Goal: Transaction & Acquisition: Subscribe to service/newsletter

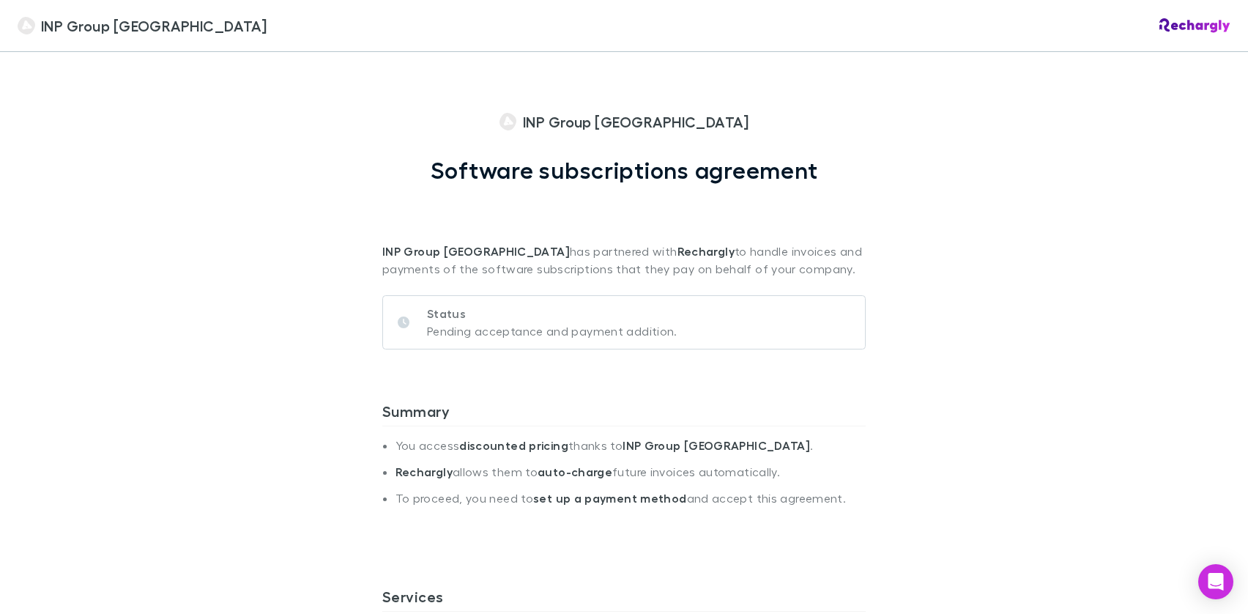
scroll to position [220, 0]
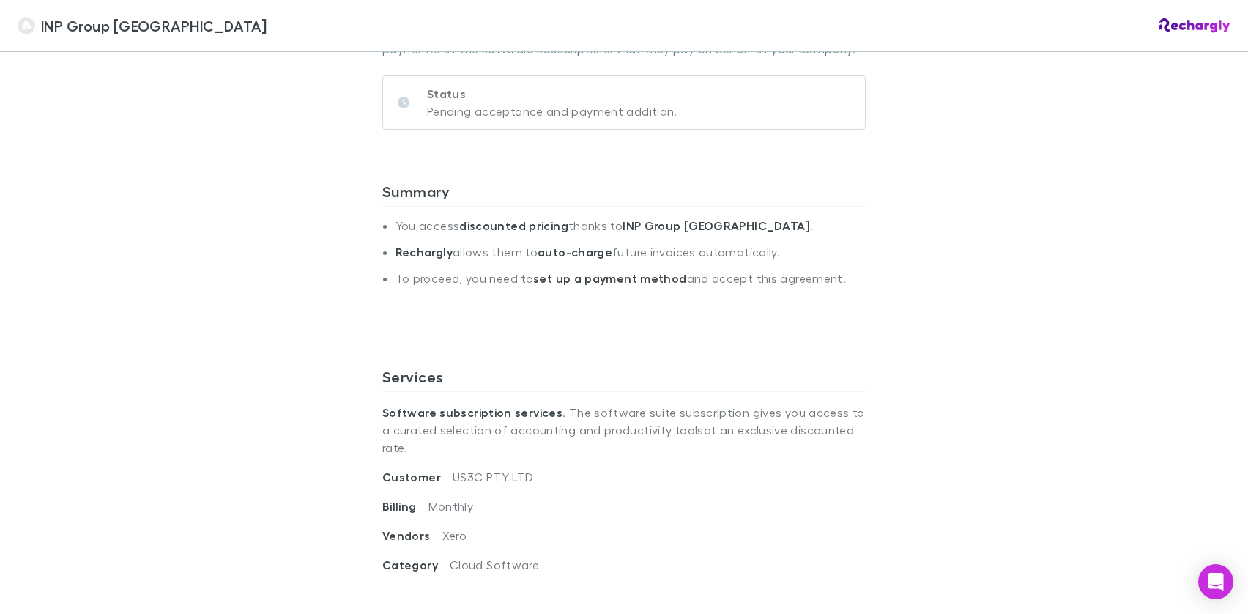
click at [1045, 289] on div "INP Group Sydney INP Group Sydney Software subscriptions agreement INP Group Sy…" at bounding box center [624, 307] width 1248 height 614
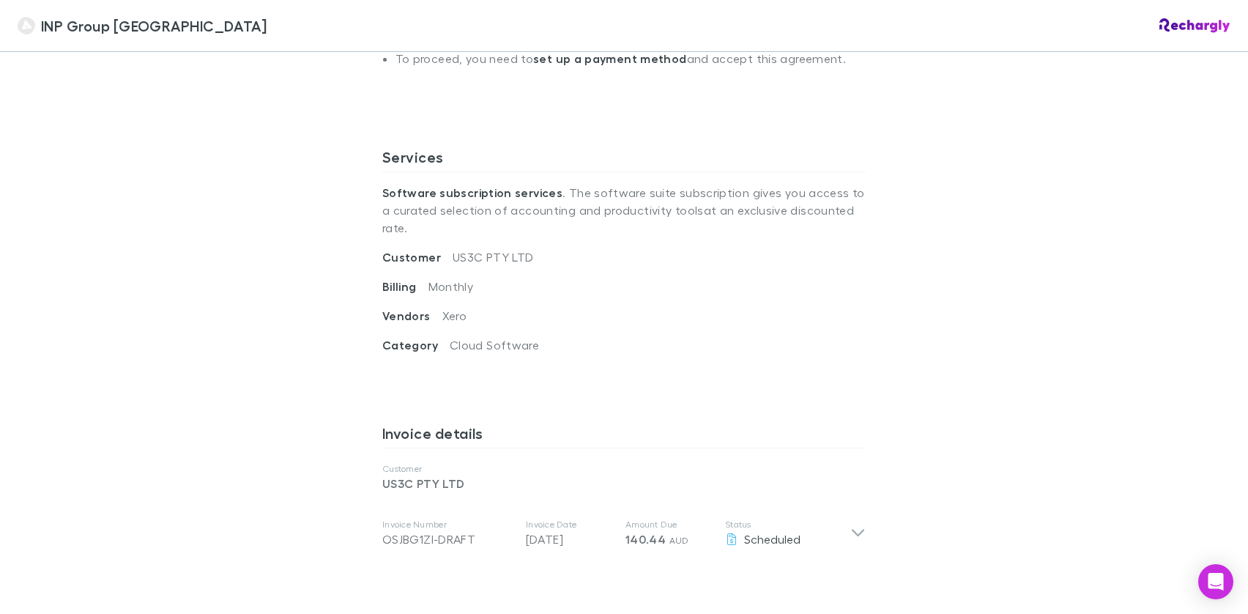
scroll to position [0, 0]
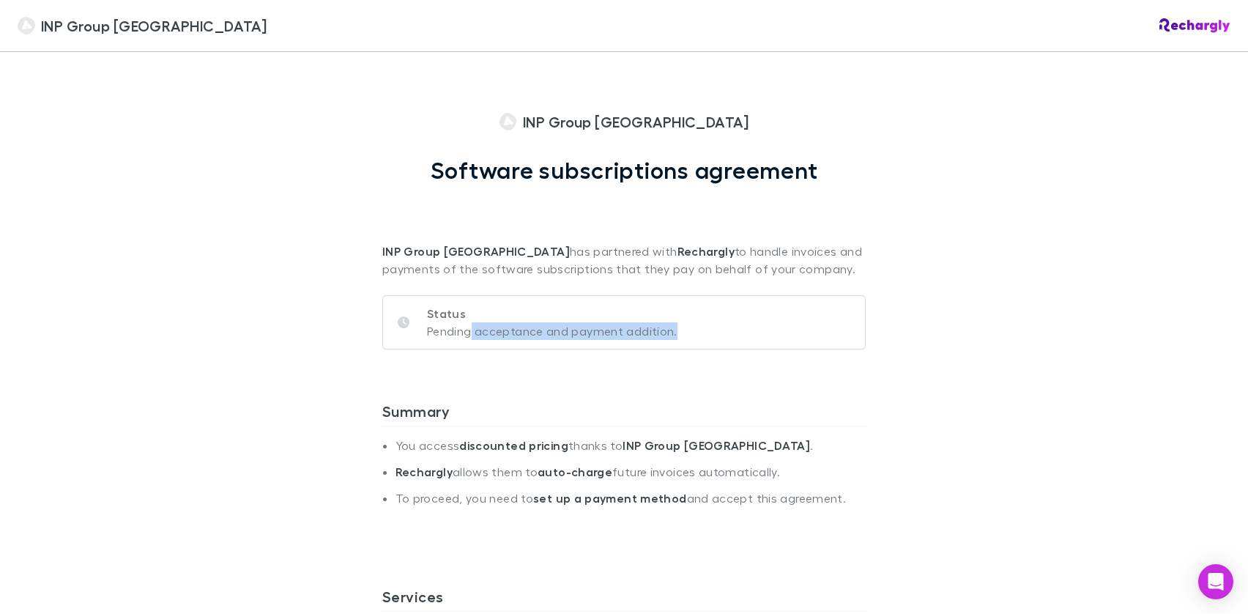
drag, startPoint x: 464, startPoint y: 332, endPoint x: 681, endPoint y: 333, distance: 216.9
click at [681, 333] on div "Status Pending acceptance and payment addition." at bounding box center [624, 322] width 484 height 54
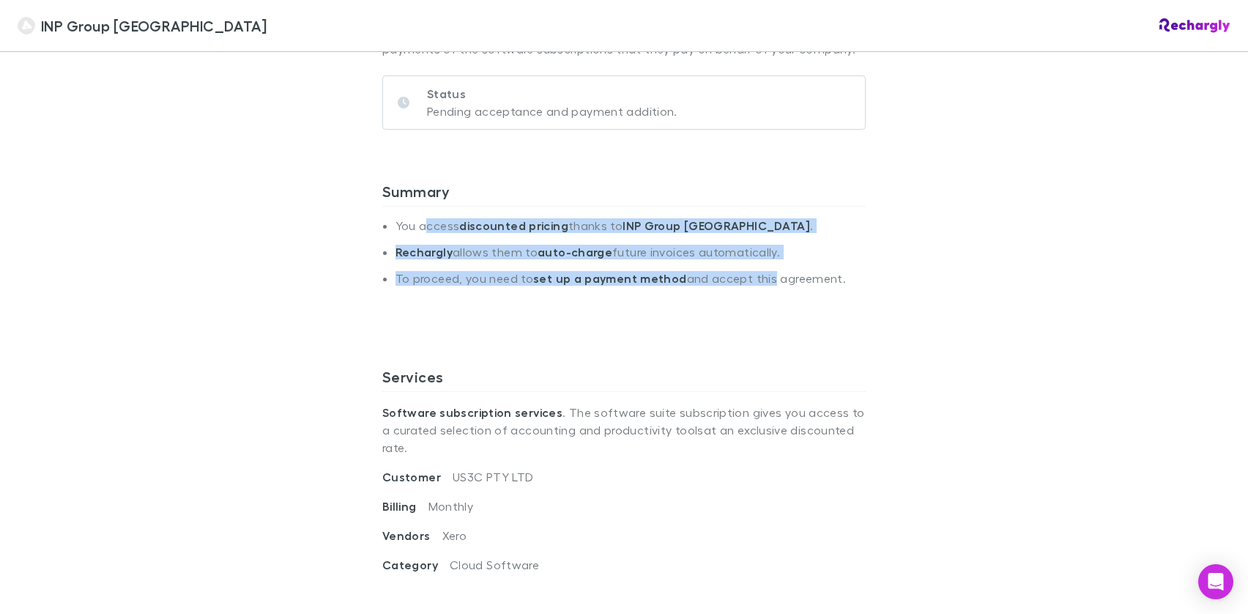
drag, startPoint x: 423, startPoint y: 226, endPoint x: 758, endPoint y: 275, distance: 338.5
click at [758, 275] on ul "You access discounted pricing thanks to INP Group [GEOGRAPHIC_DATA] . Rechargly…" at bounding box center [624, 257] width 484 height 79
click at [730, 336] on div "Summary You access discounted pricing thanks to INP Group [GEOGRAPHIC_DATA] . R…" at bounding box center [624, 257] width 484 height 197
click at [607, 352] on div "Summary You access discounted pricing thanks to INP Group [GEOGRAPHIC_DATA] . R…" at bounding box center [624, 257] width 484 height 197
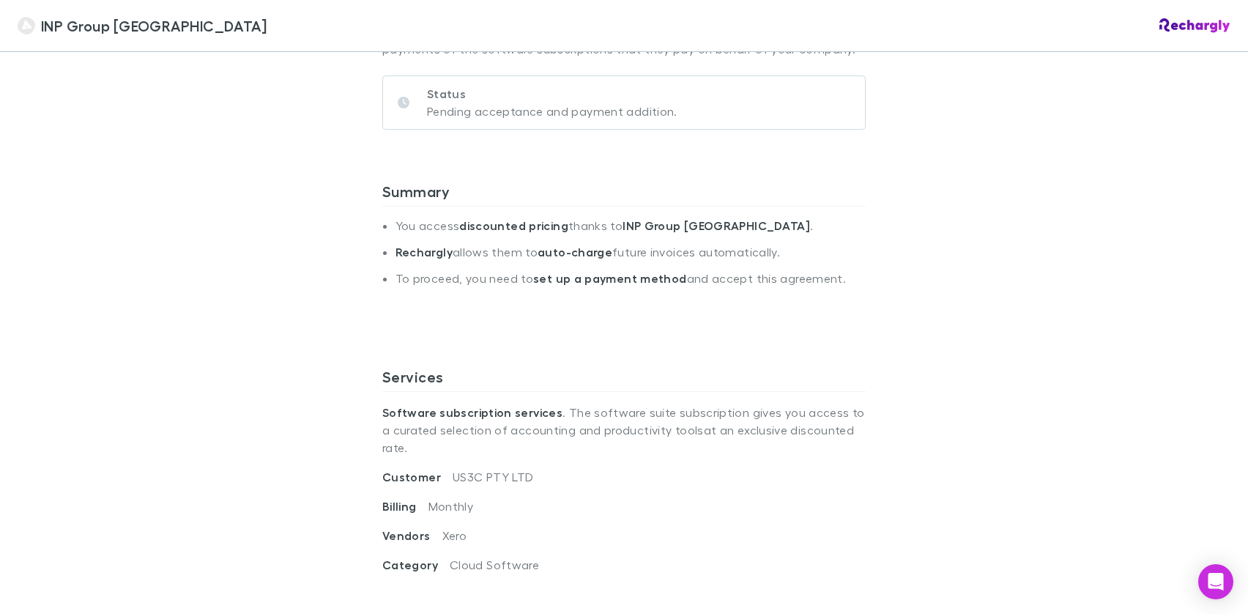
scroll to position [440, 0]
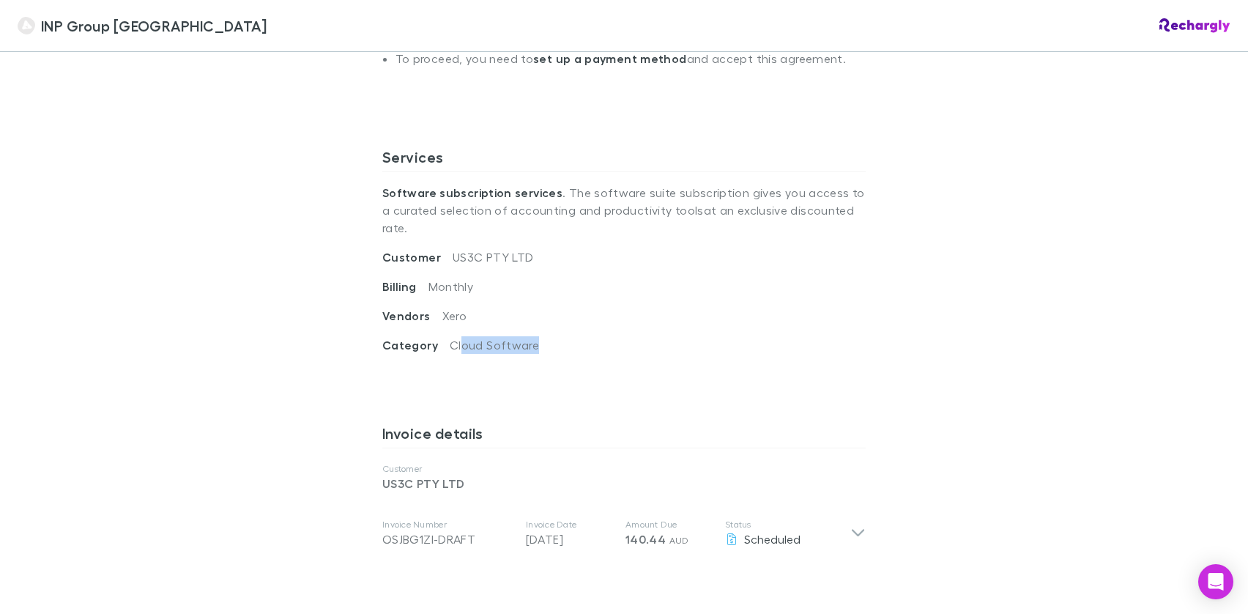
drag, startPoint x: 473, startPoint y: 327, endPoint x: 535, endPoint y: 328, distance: 62.3
click at [535, 336] on div "Category Cloud Software" at bounding box center [624, 350] width 484 height 29
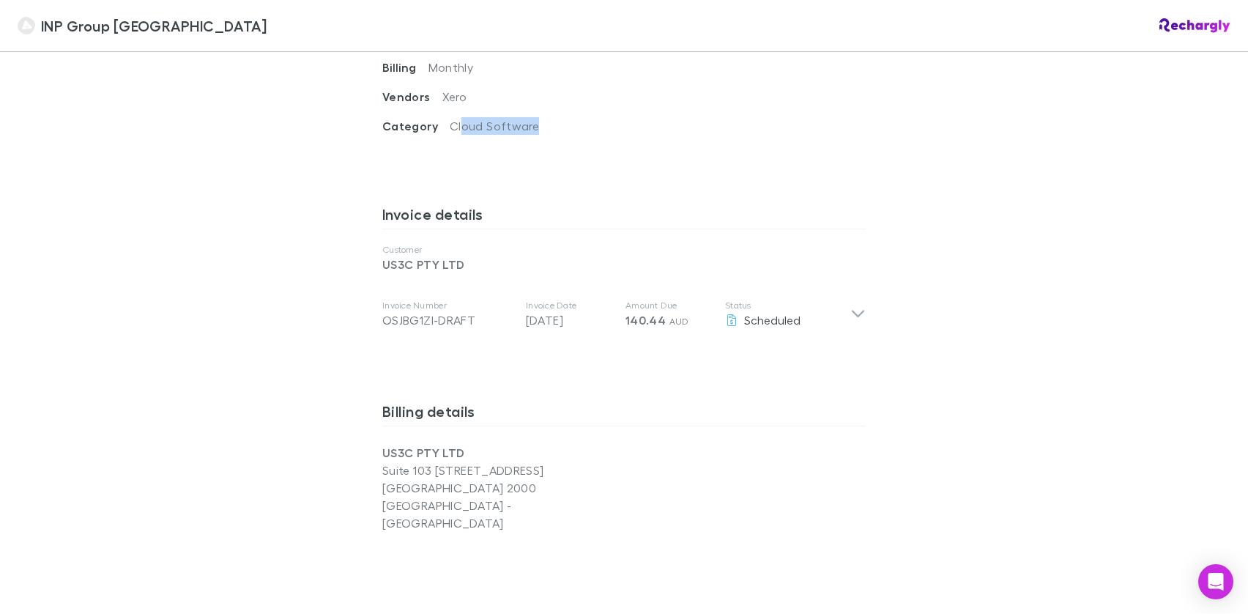
scroll to position [659, 0]
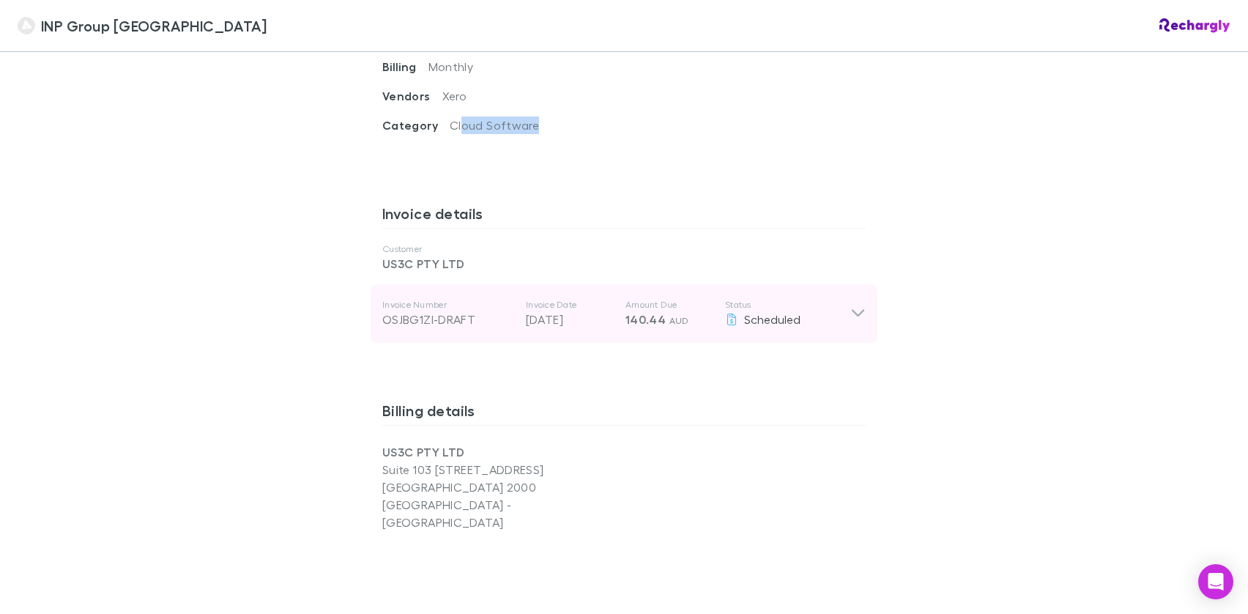
click at [861, 296] on div "Invoice Number OSJBG1ZI-DRAFT Invoice Date [DATE] Amount Due 140.44 AUD Status …" at bounding box center [624, 313] width 507 height 59
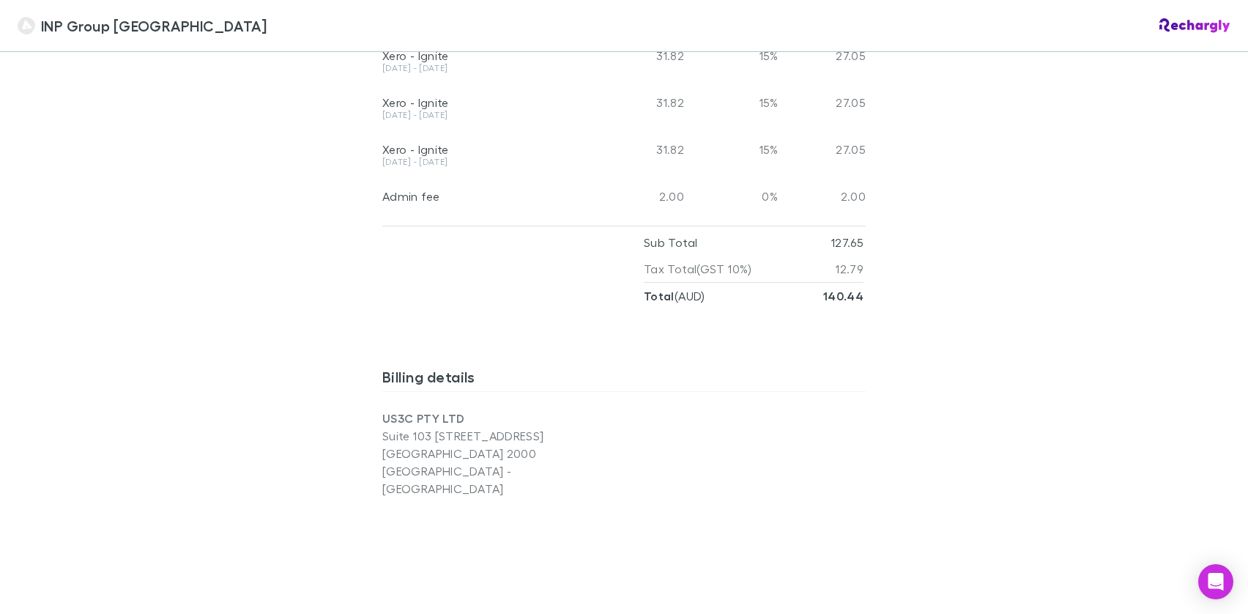
scroll to position [1319, 0]
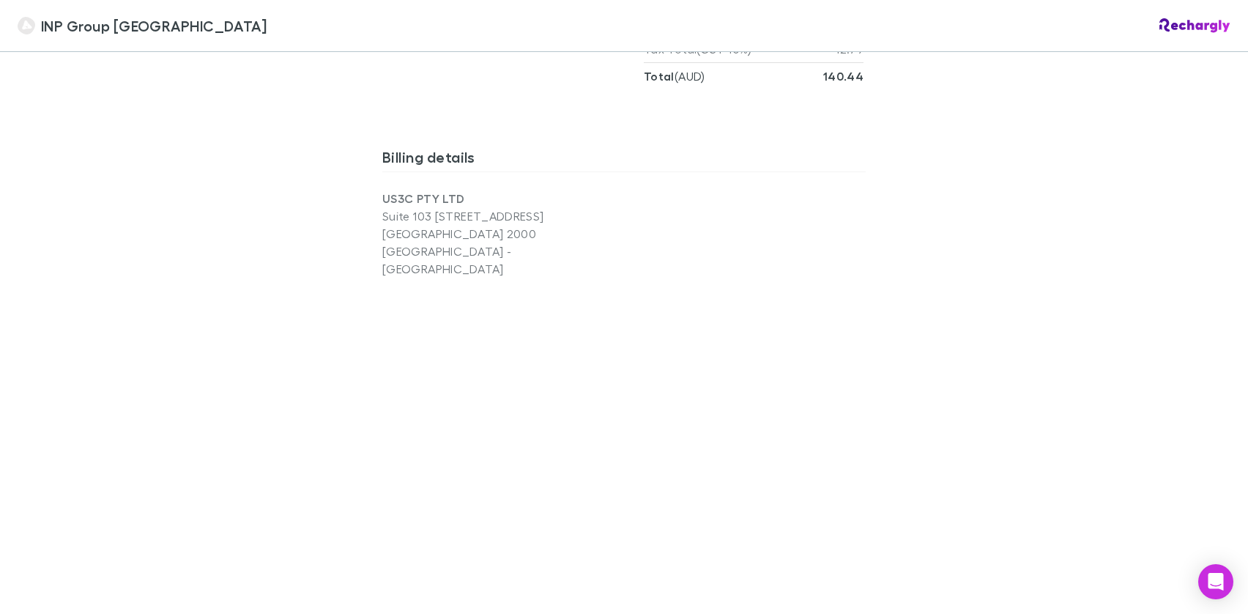
click at [273, 511] on div "INP Group Sydney INP Group Sydney Software subscriptions agreement INP Group Sy…" at bounding box center [624, 307] width 1248 height 614
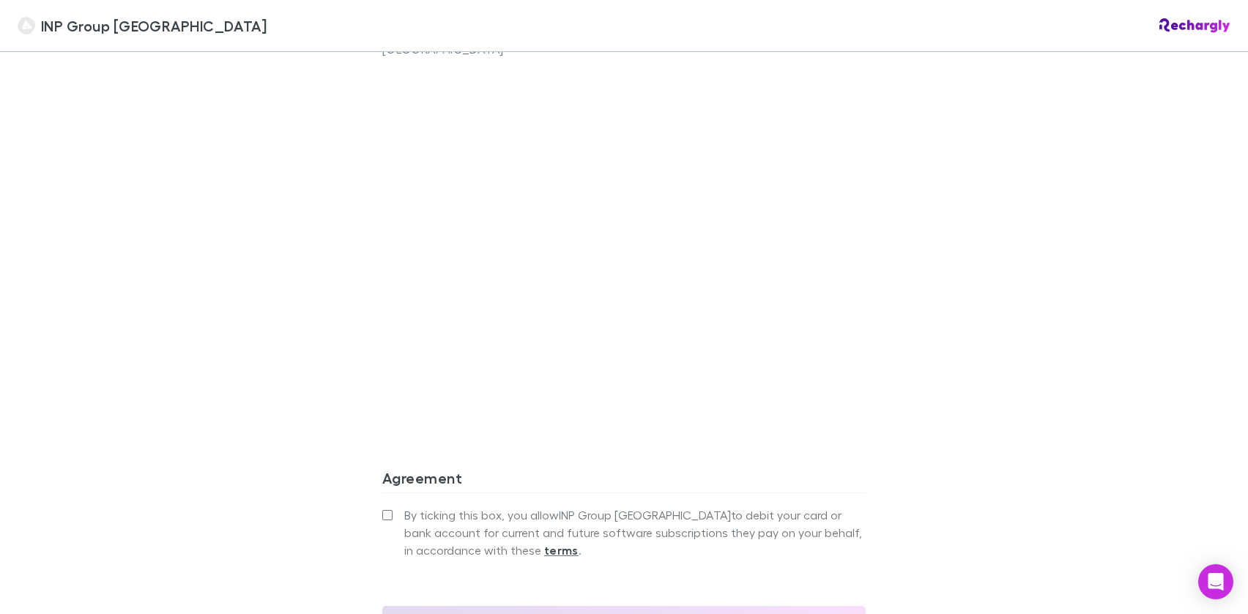
click at [1061, 288] on div "INP Group Sydney INP Group Sydney Software subscriptions agreement INP Group Sy…" at bounding box center [624, 307] width 1248 height 614
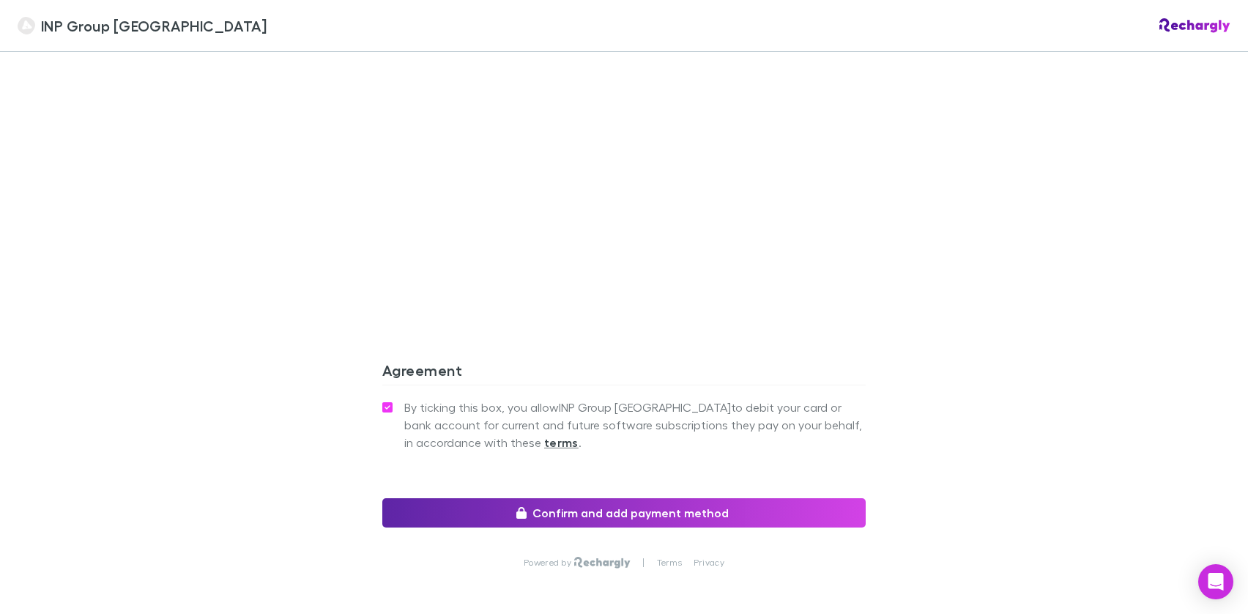
scroll to position [1681, 0]
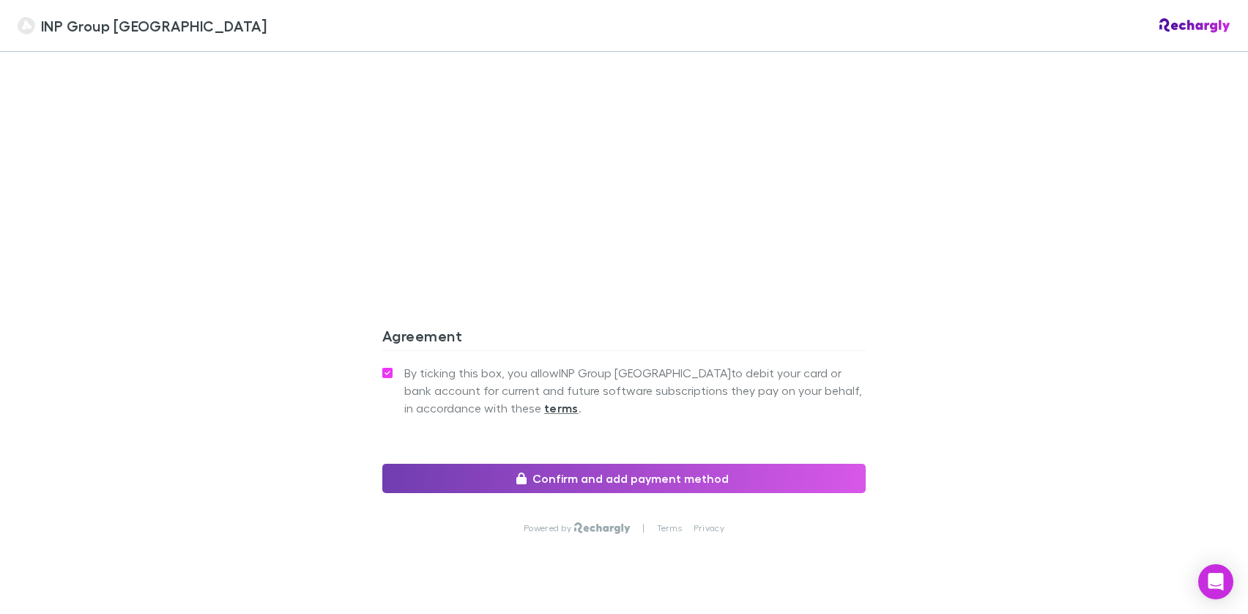
click at [731, 464] on button "Confirm and add payment method" at bounding box center [624, 478] width 484 height 29
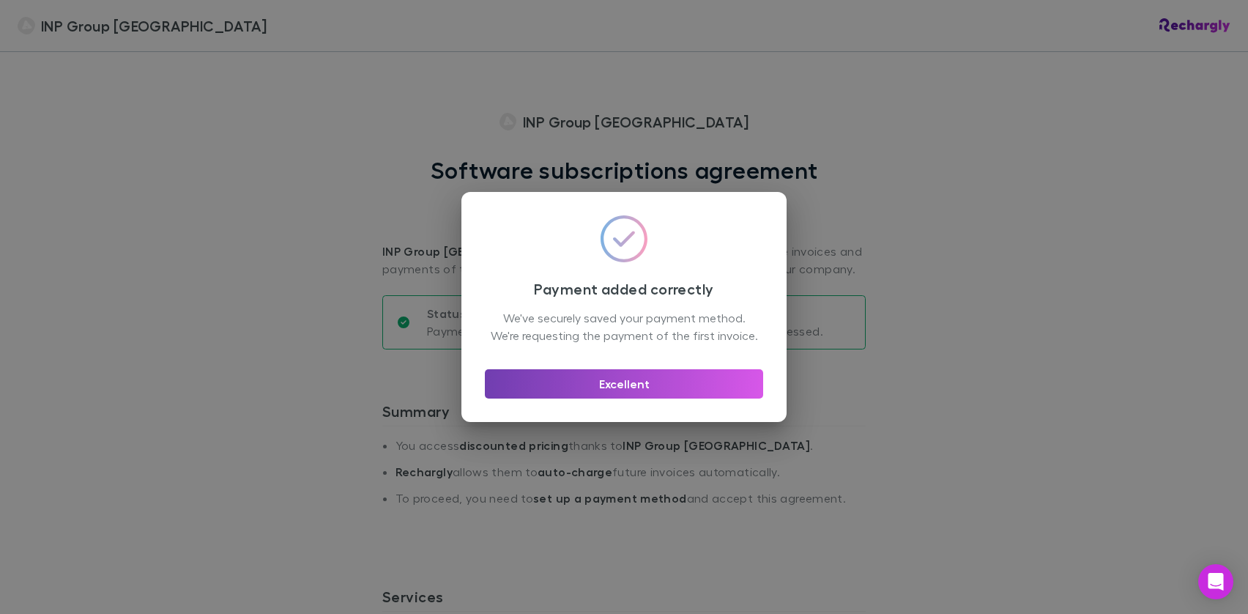
click at [629, 393] on button "Excellent" at bounding box center [624, 383] width 278 height 29
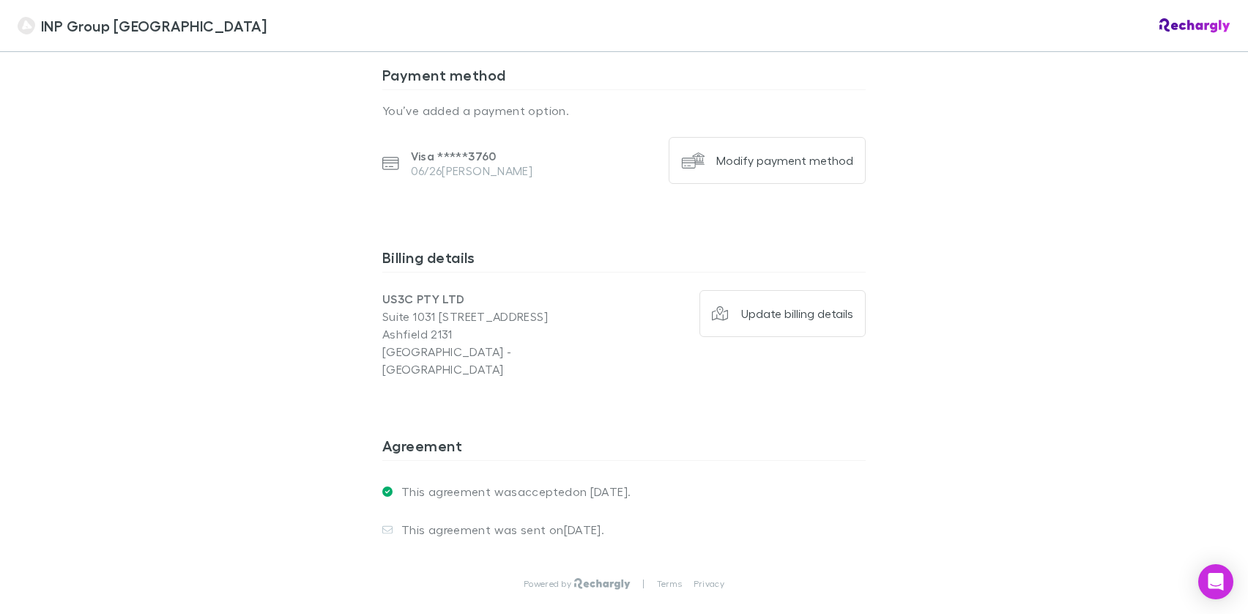
scroll to position [1051, 0]
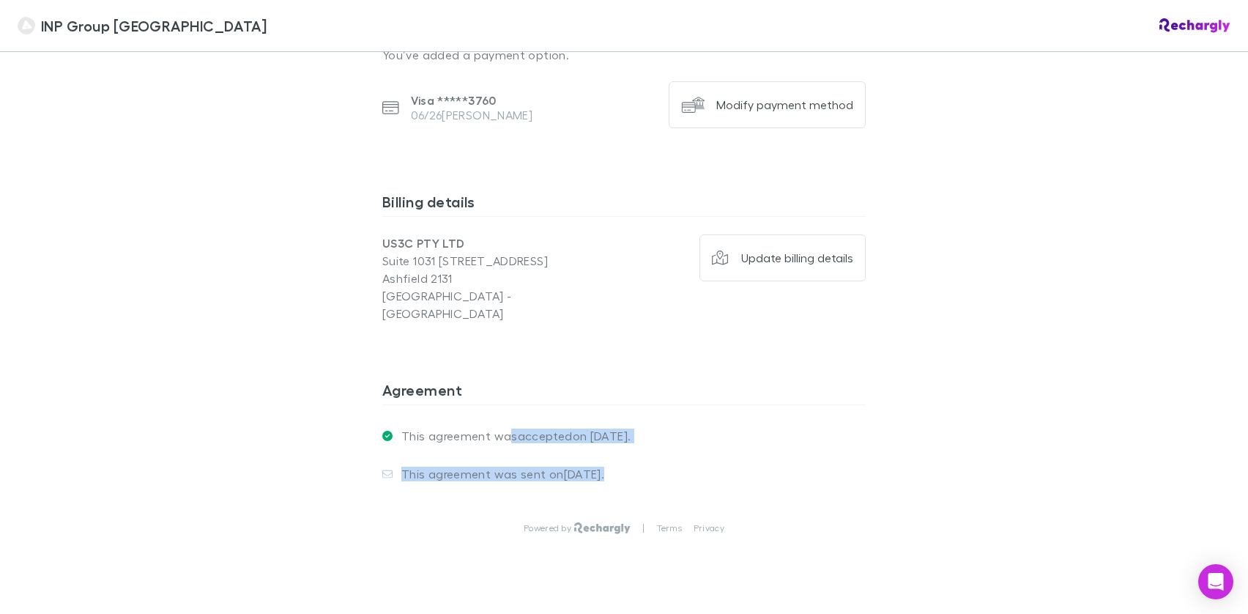
drag, startPoint x: 520, startPoint y: 388, endPoint x: 637, endPoint y: 442, distance: 129.1
click at [637, 442] on div "Agreement This agreement was accepted on [DATE] . This agreement was sent on [D…" at bounding box center [624, 431] width 484 height 124
click at [1037, 349] on div "INP Group Sydney INP Group Sydney Software subscriptions agreement INP Group Sy…" at bounding box center [624, 307] width 1248 height 614
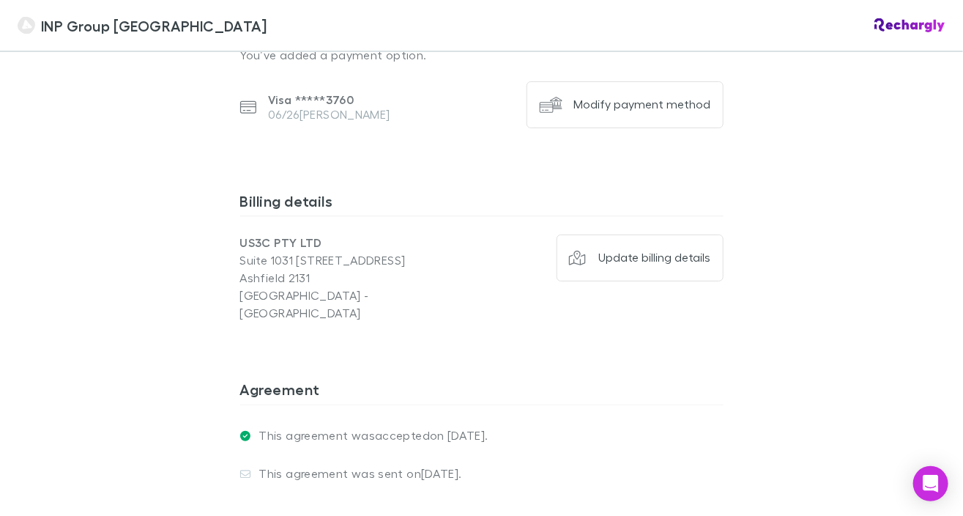
scroll to position [1050, 0]
